Goal: Transaction & Acquisition: Subscribe to service/newsletter

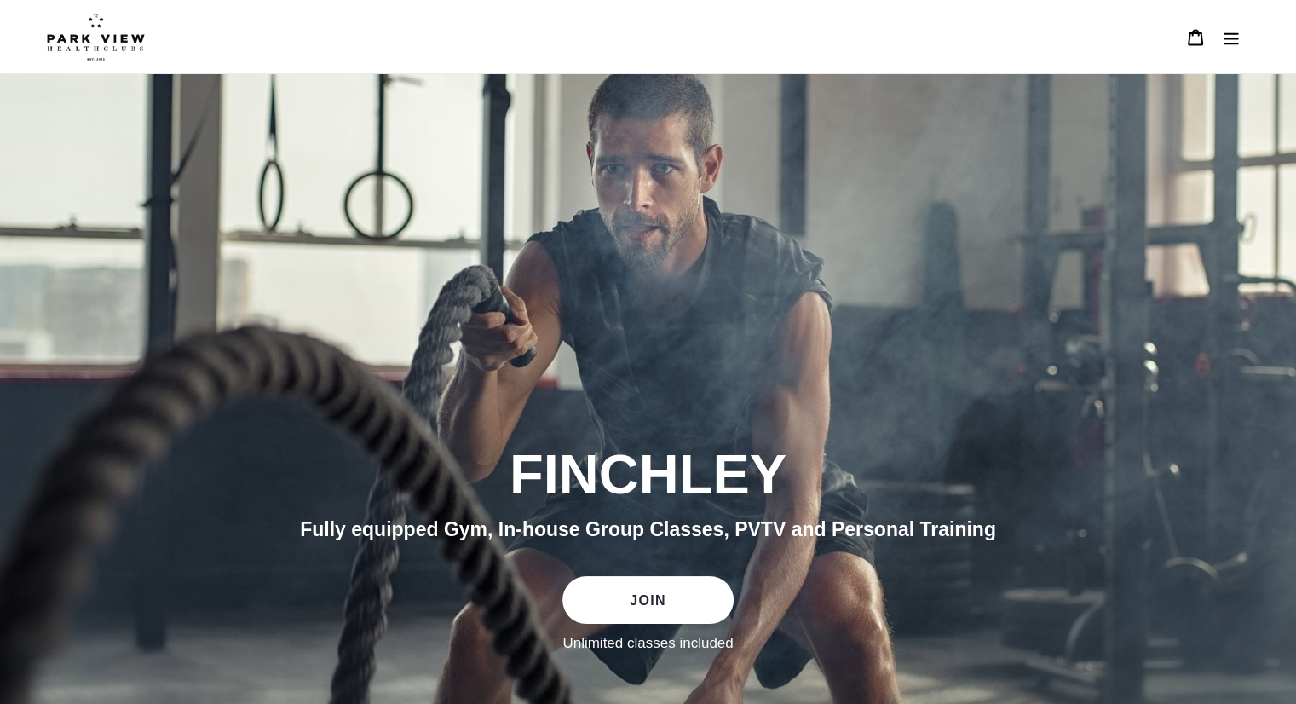
click at [636, 595] on link "JOIN" at bounding box center [647, 600] width 170 height 48
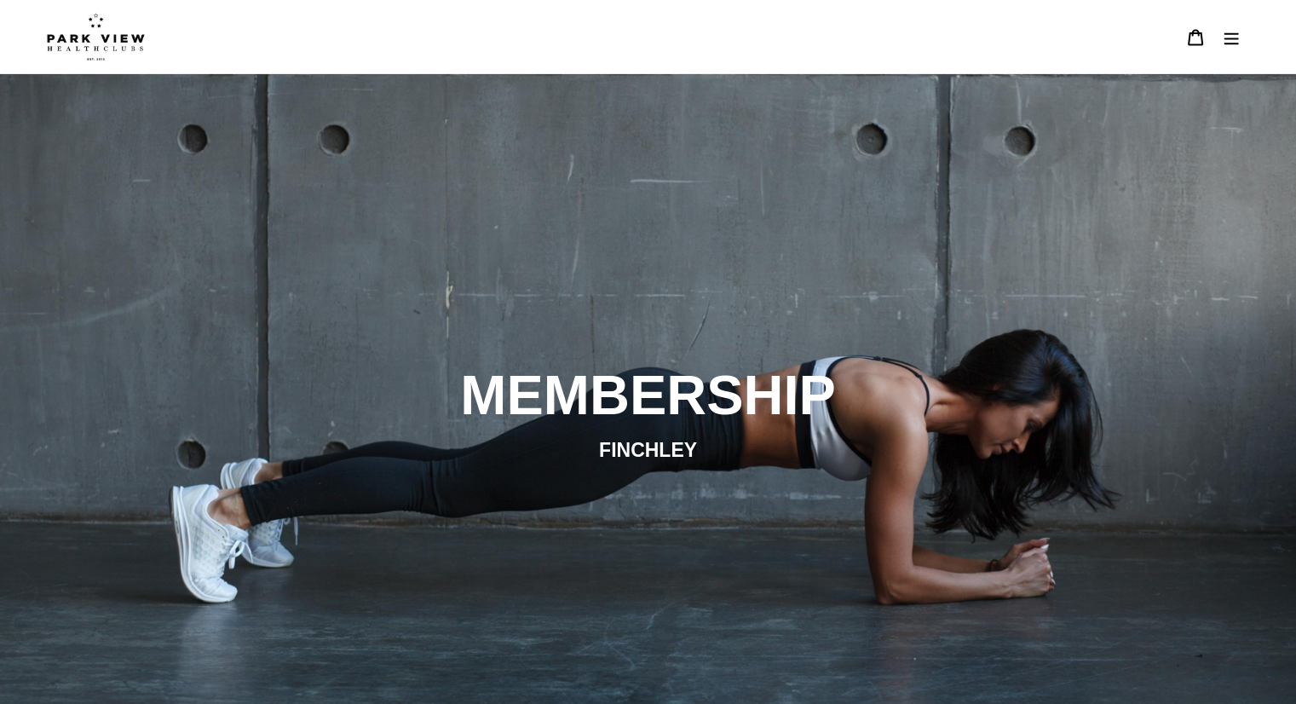
click at [83, 44] on img at bounding box center [96, 37] width 98 height 48
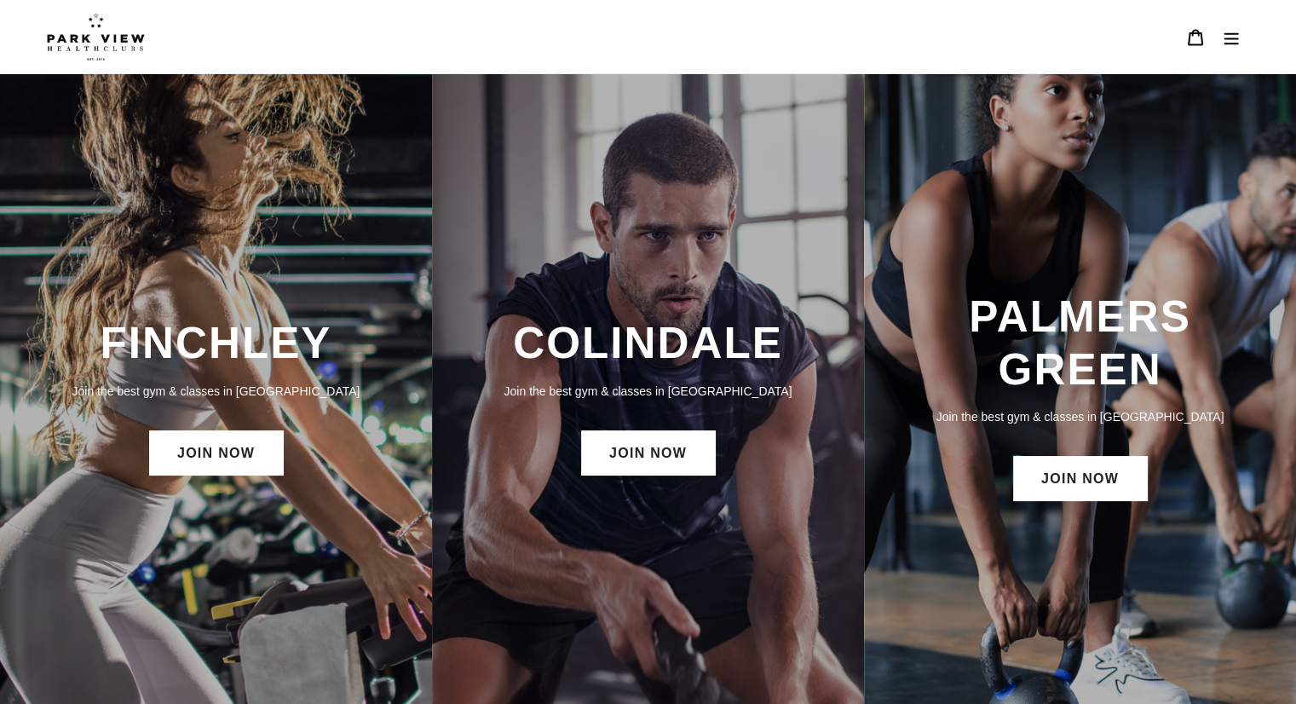
click at [99, 41] on img at bounding box center [96, 37] width 98 height 48
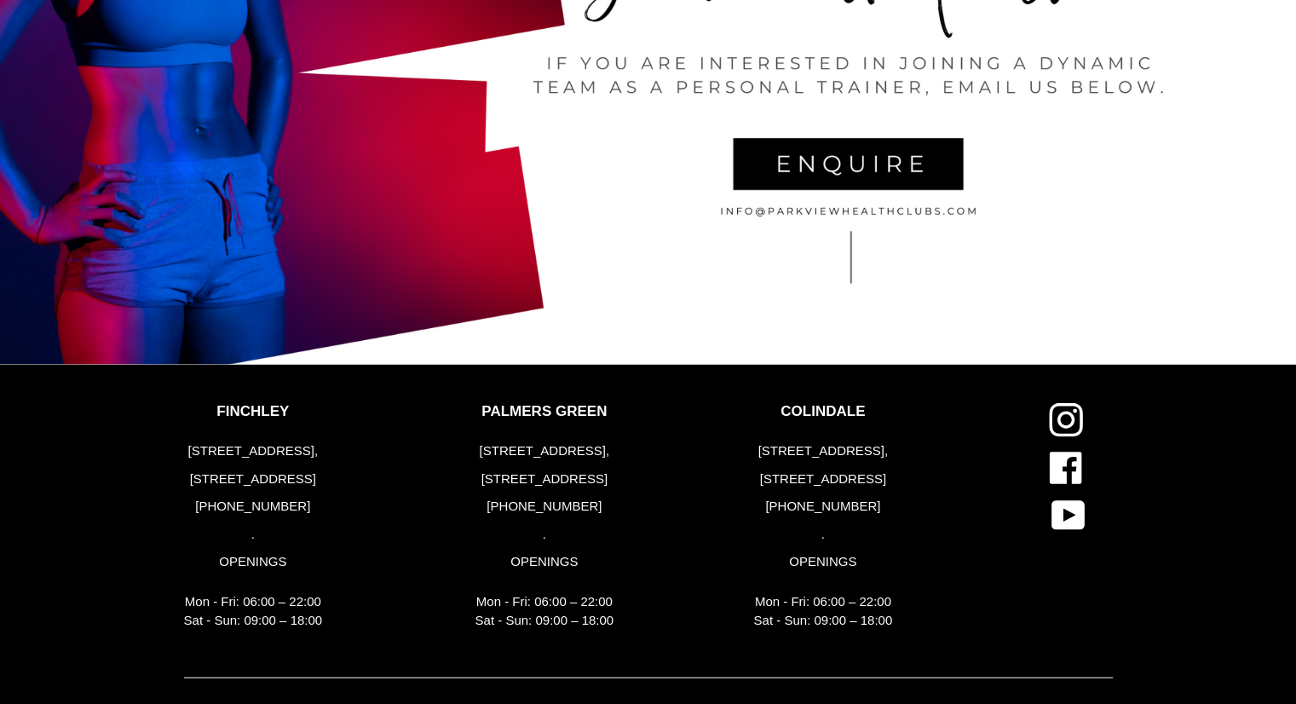
scroll to position [3618, 0]
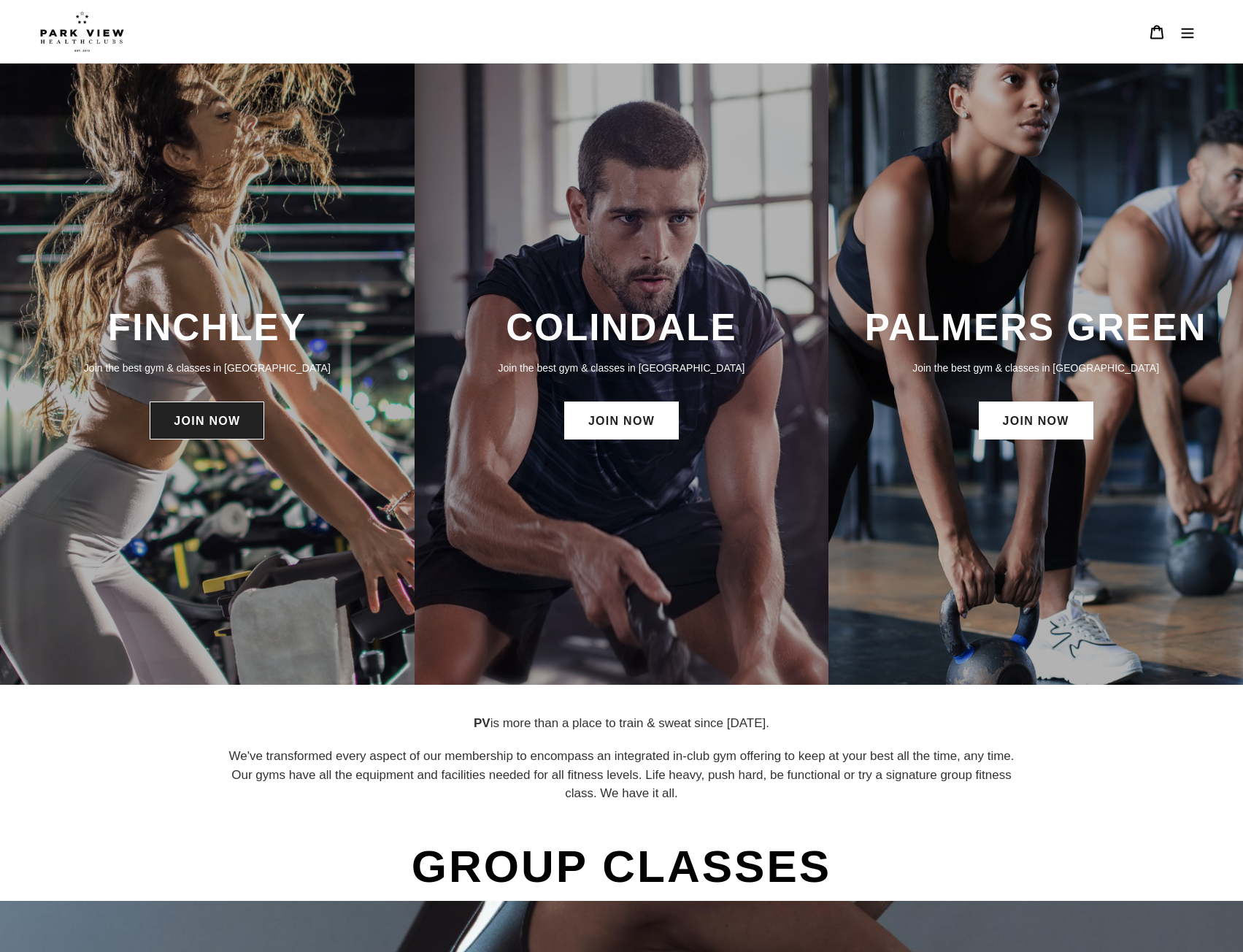
click at [202, 422] on link "JOIN NOW" at bounding box center [207, 420] width 115 height 38
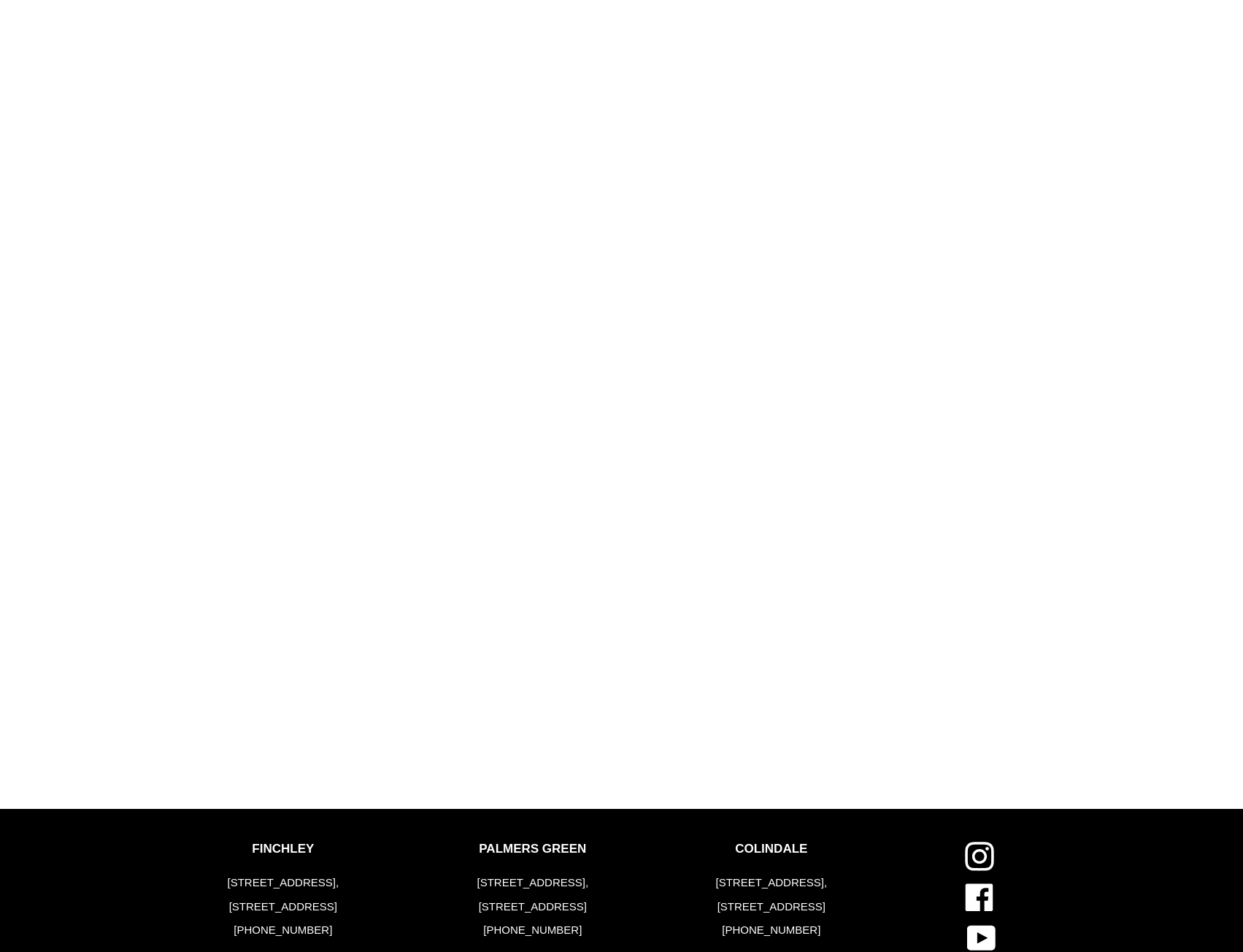
scroll to position [1314, 0]
